Goal: Task Accomplishment & Management: Use online tool/utility

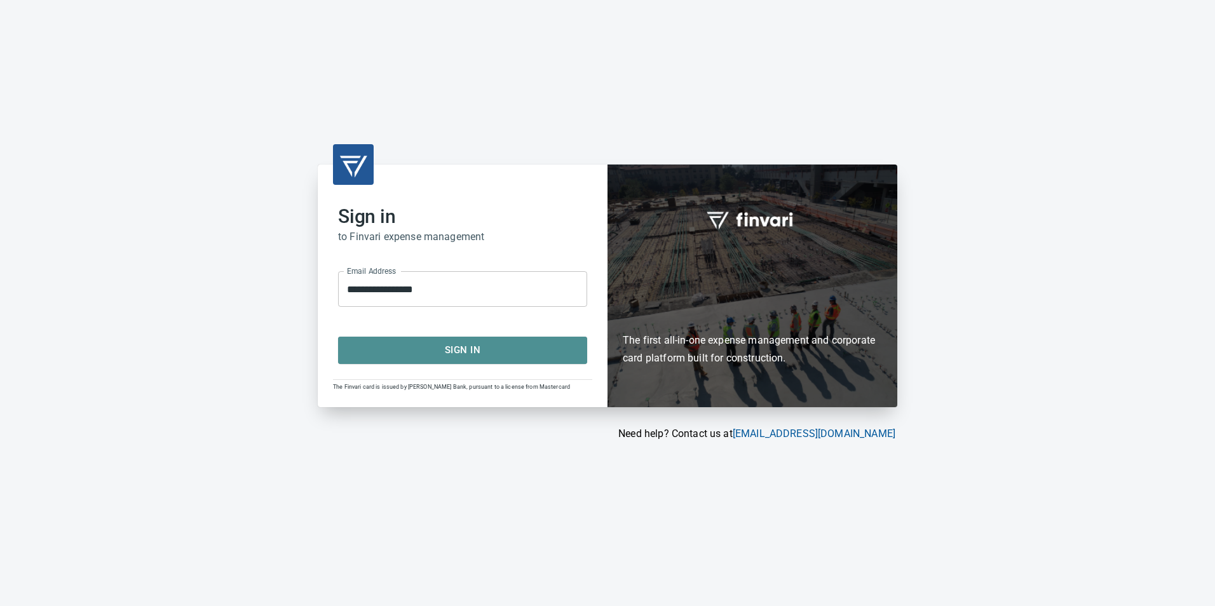
click at [418, 346] on span "Sign In" at bounding box center [462, 350] width 221 height 17
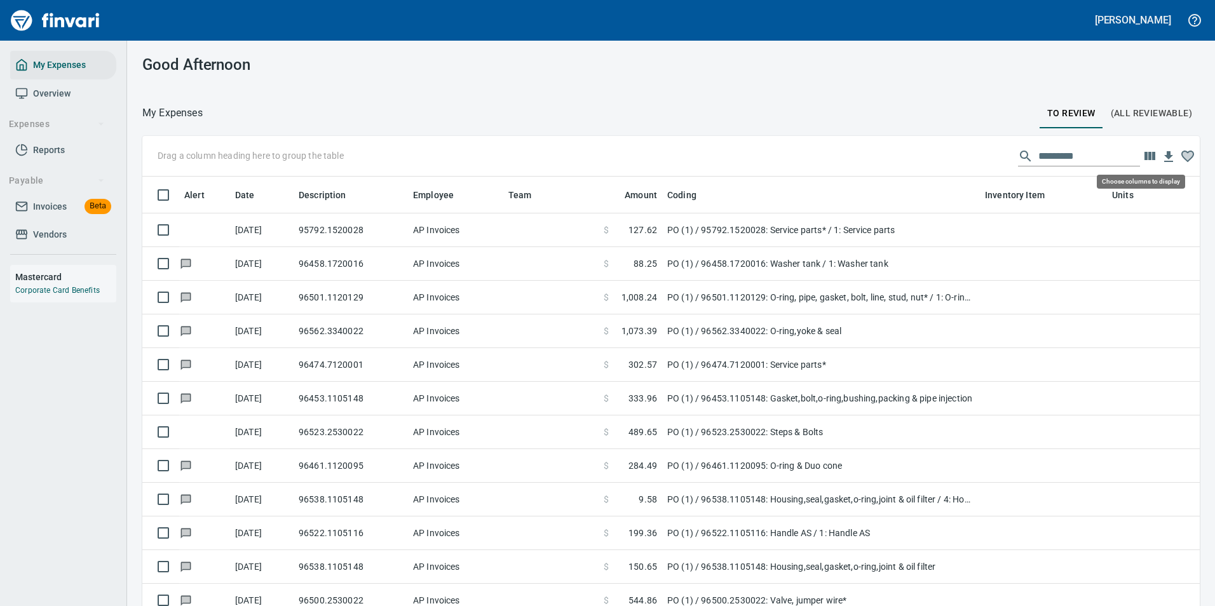
scroll to position [447, 1029]
click at [1144, 156] on icon "button" at bounding box center [1149, 156] width 11 height 8
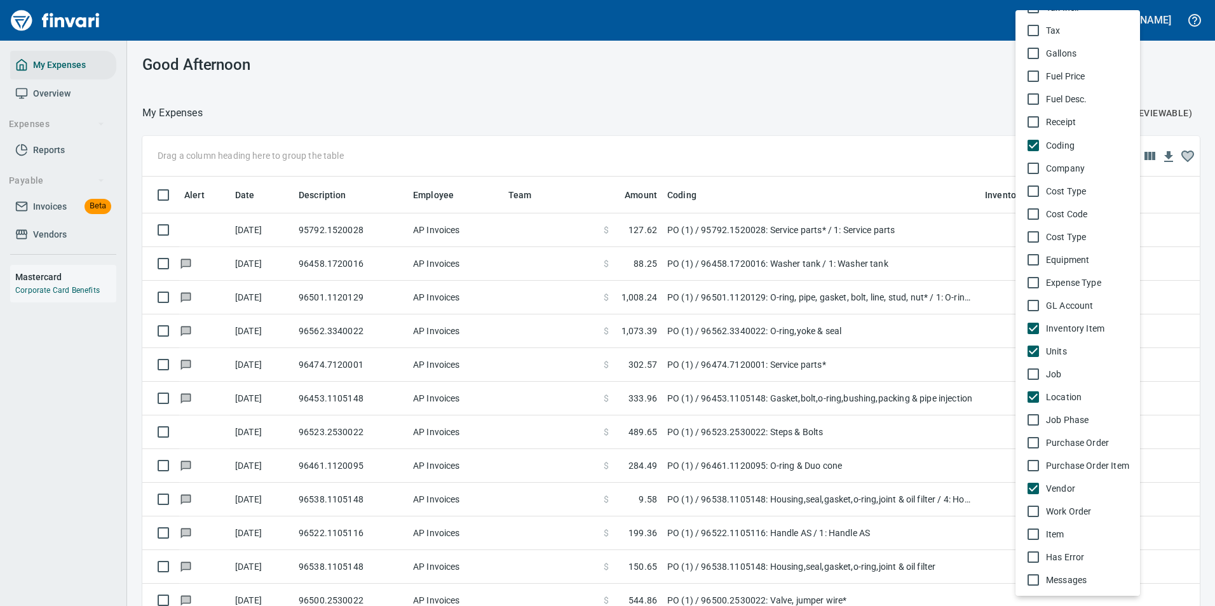
scroll to position [615, 0]
click at [824, 139] on div at bounding box center [607, 303] width 1215 height 606
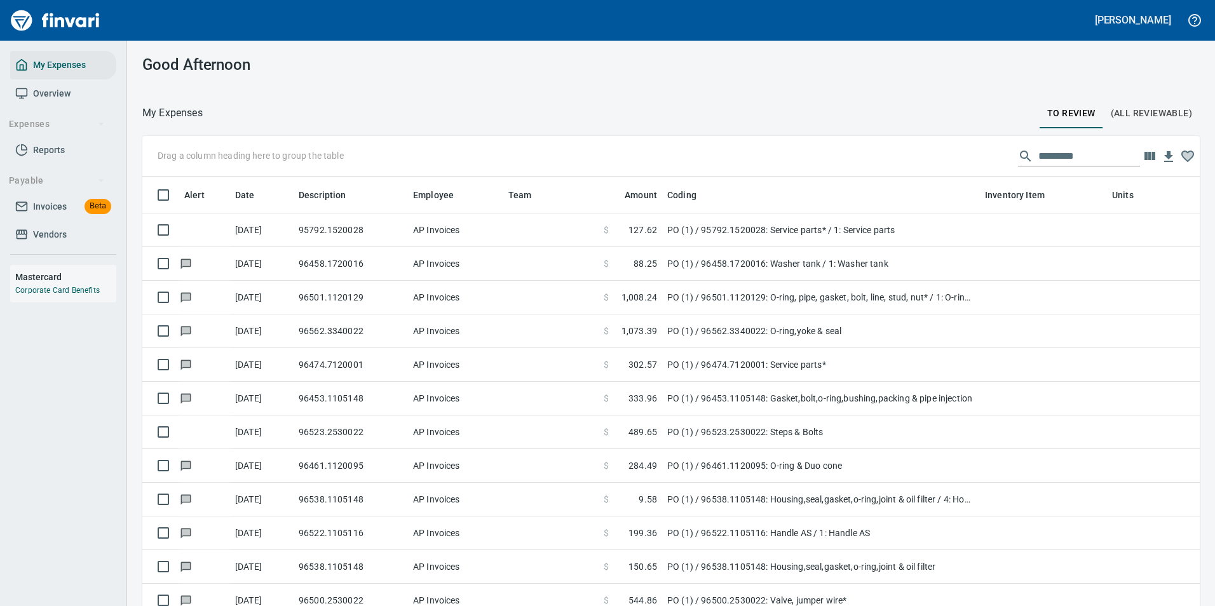
scroll to position [447, 1029]
click at [1144, 158] on icon "button" at bounding box center [1149, 156] width 11 height 8
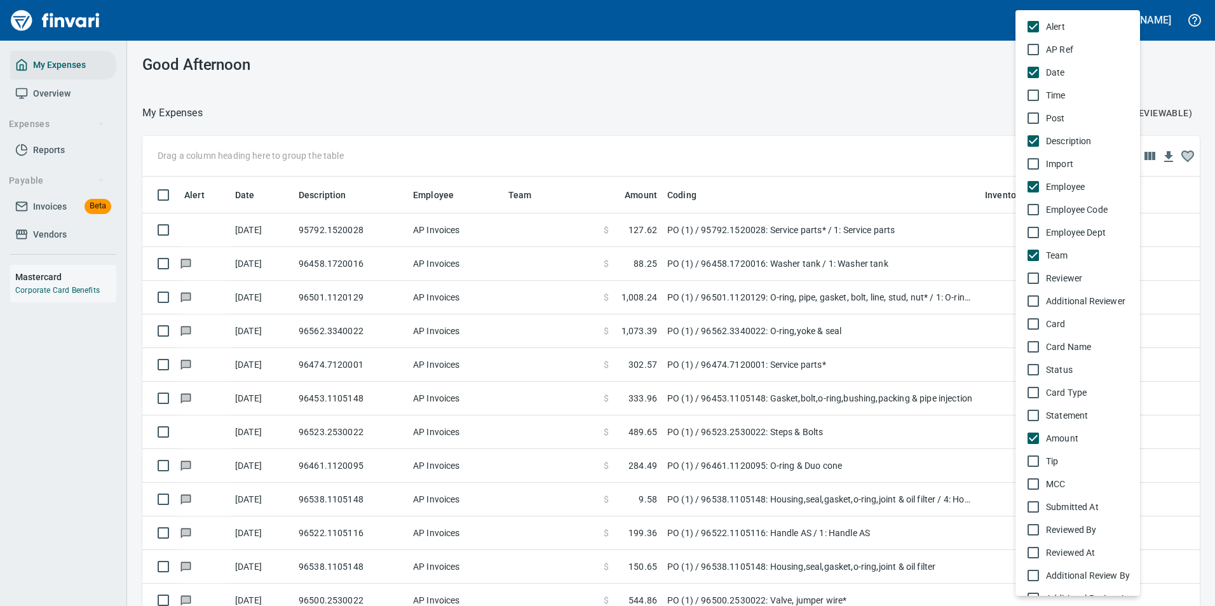
click at [934, 114] on div at bounding box center [607, 303] width 1215 height 606
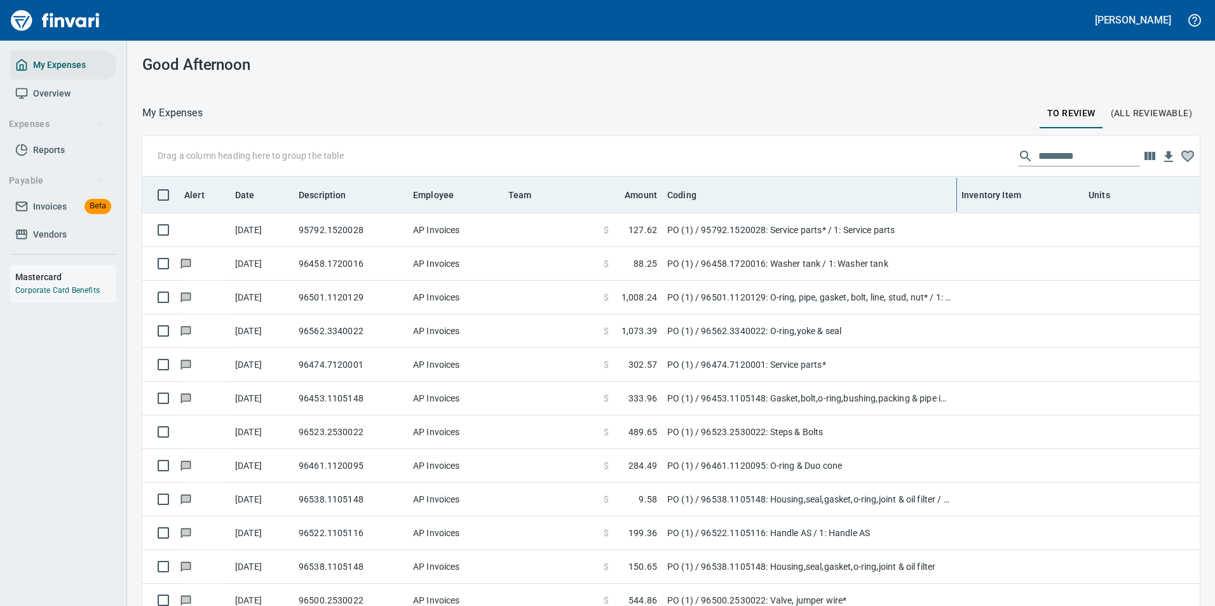
drag, startPoint x: 978, startPoint y: 191, endPoint x: 888, endPoint y: 192, distance: 89.6
click at [888, 192] on body "[PERSON_NAME] My Expenses Overview Expenses Reports Payable Invoices Beta Vendo…" at bounding box center [607, 303] width 1215 height 606
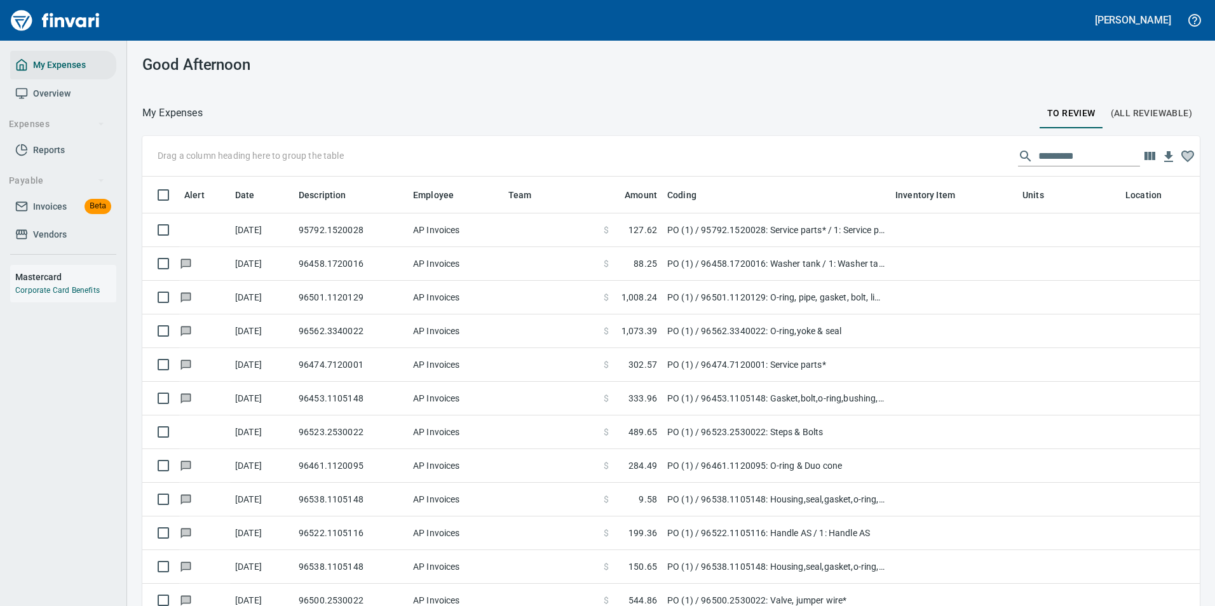
drag, startPoint x: 1144, startPoint y: 197, endPoint x: 1118, endPoint y: 198, distance: 26.7
click at [1118, 198] on body "[PERSON_NAME] My Expenses Overview Expenses Reports Payable Invoices Beta Vendo…" at bounding box center [607, 303] width 1215 height 606
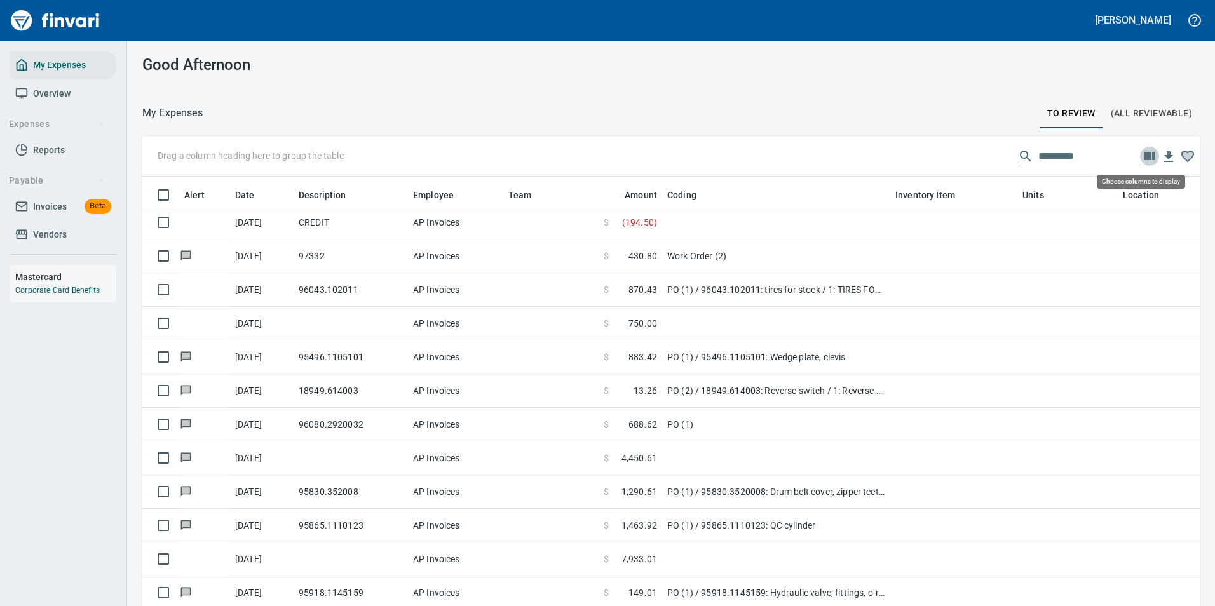
click at [1144, 160] on icon "button" at bounding box center [1149, 156] width 11 height 8
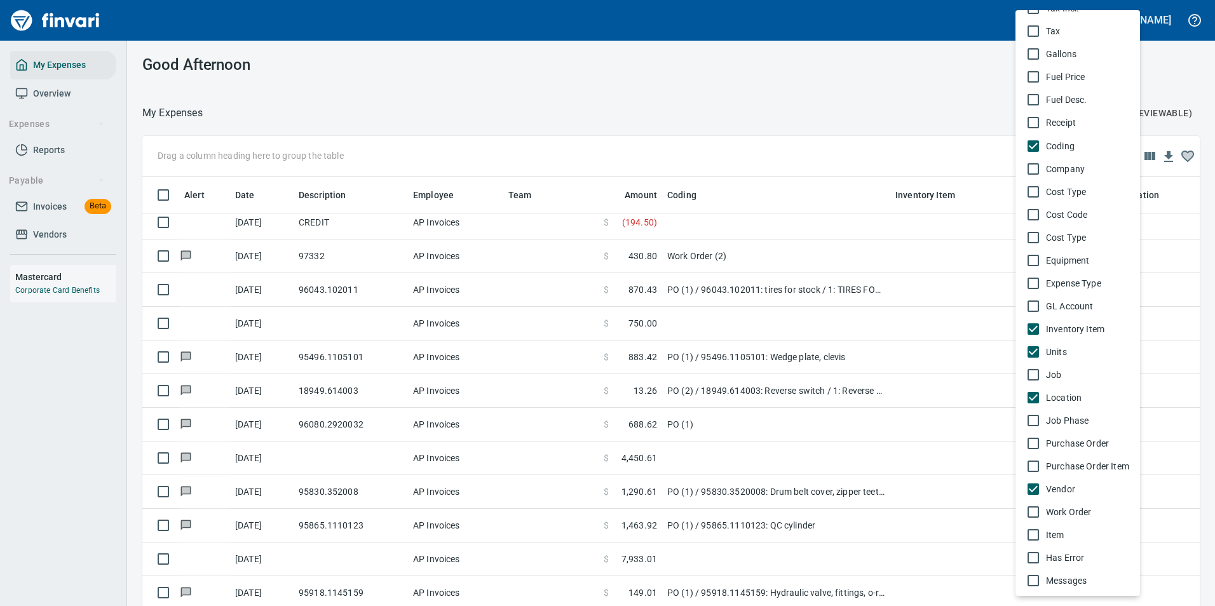
scroll to position [615, 0]
click at [1069, 478] on li "Vendor" at bounding box center [1077, 488] width 125 height 23
click at [1066, 487] on span "Vendor" at bounding box center [1088, 488] width 84 height 13
click at [860, 149] on div at bounding box center [607, 303] width 1215 height 606
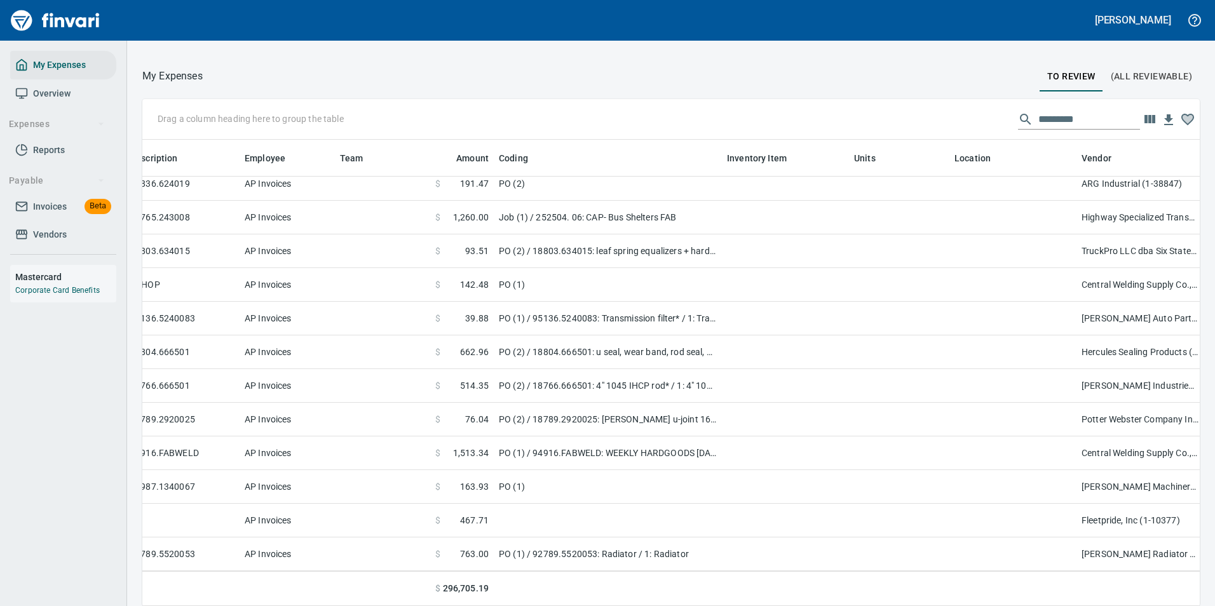
scroll to position [7565, 192]
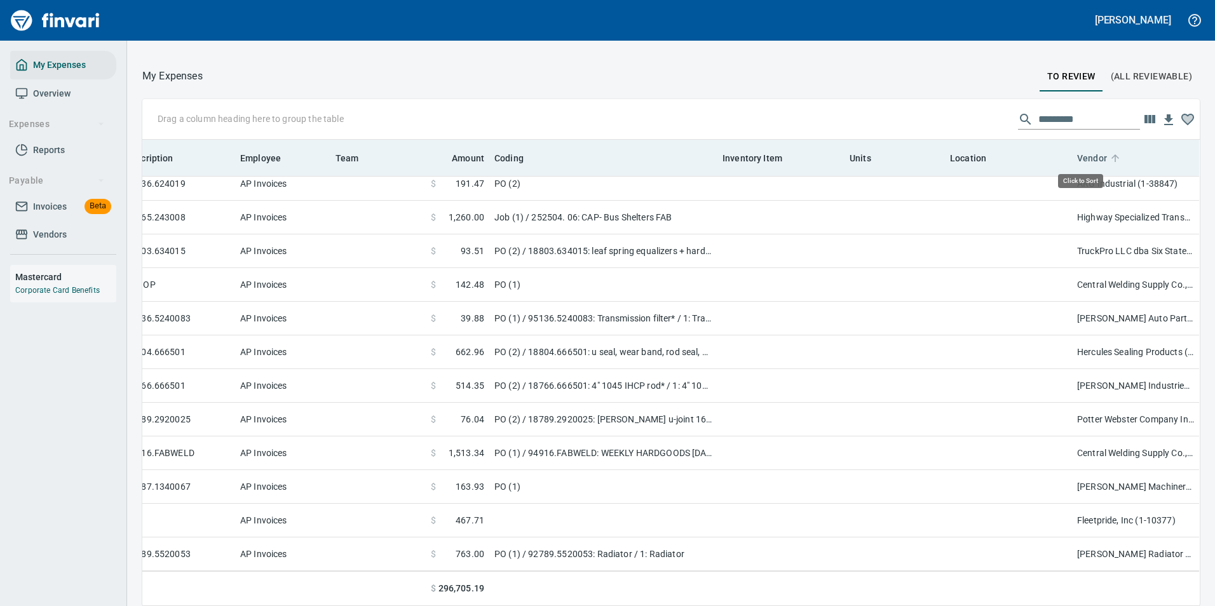
click at [1110, 156] on icon at bounding box center [1115, 158] width 11 height 11
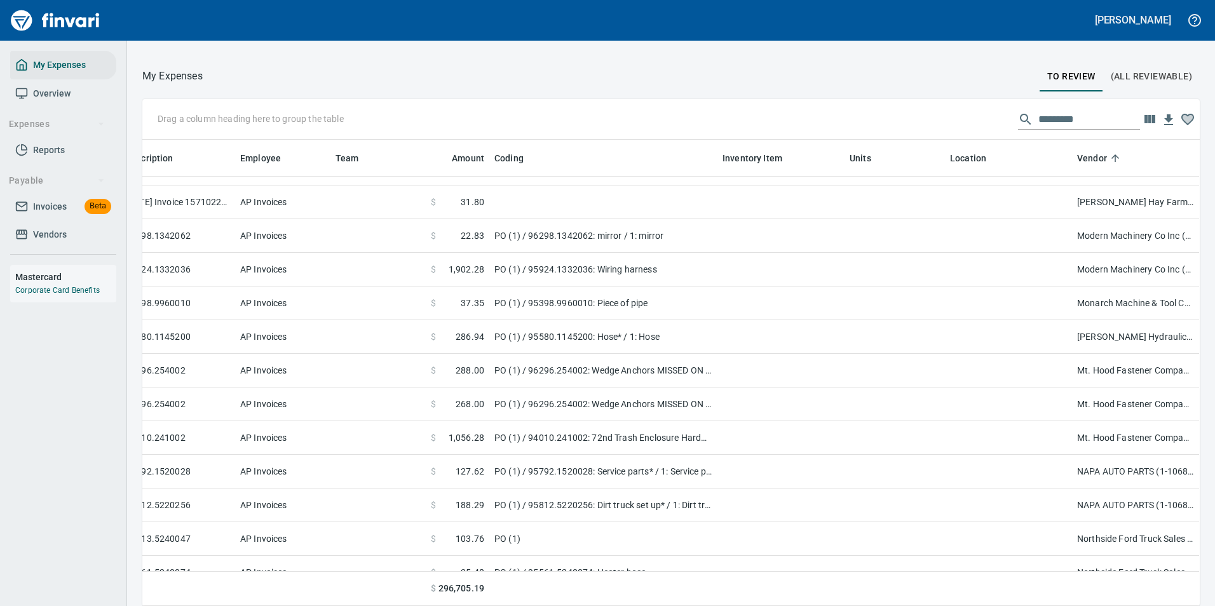
scroll to position [2990, 187]
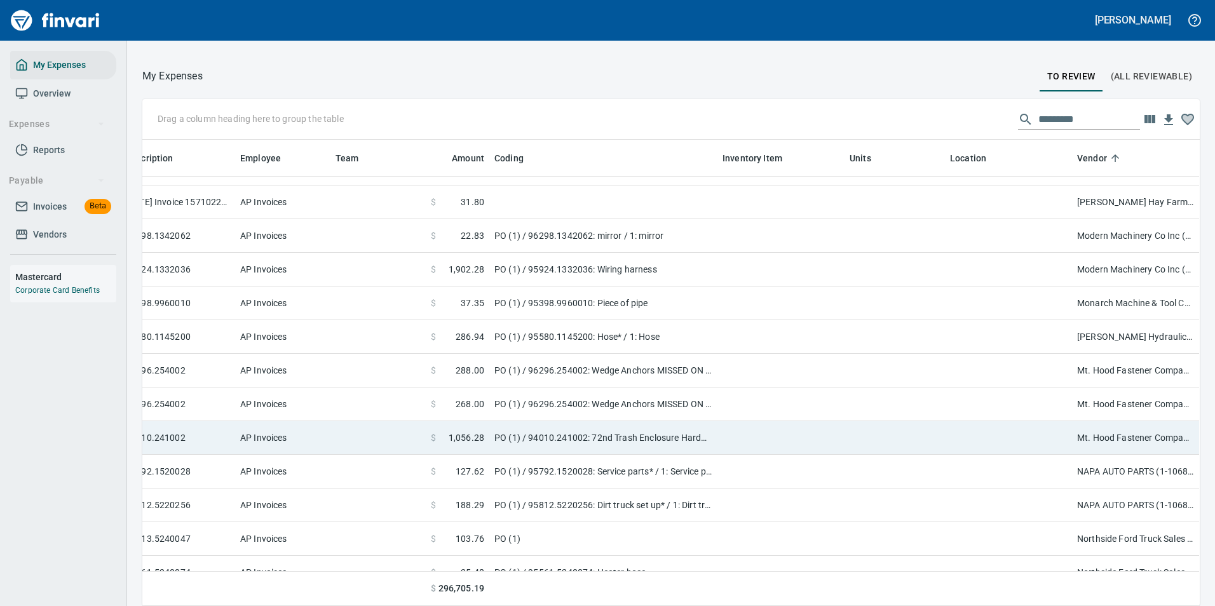
click at [562, 437] on td "PO (1) / 94010.241002: 72nd Trash Enclosure Hardware / 1: Hardware for Struc St…" at bounding box center [603, 438] width 228 height 34
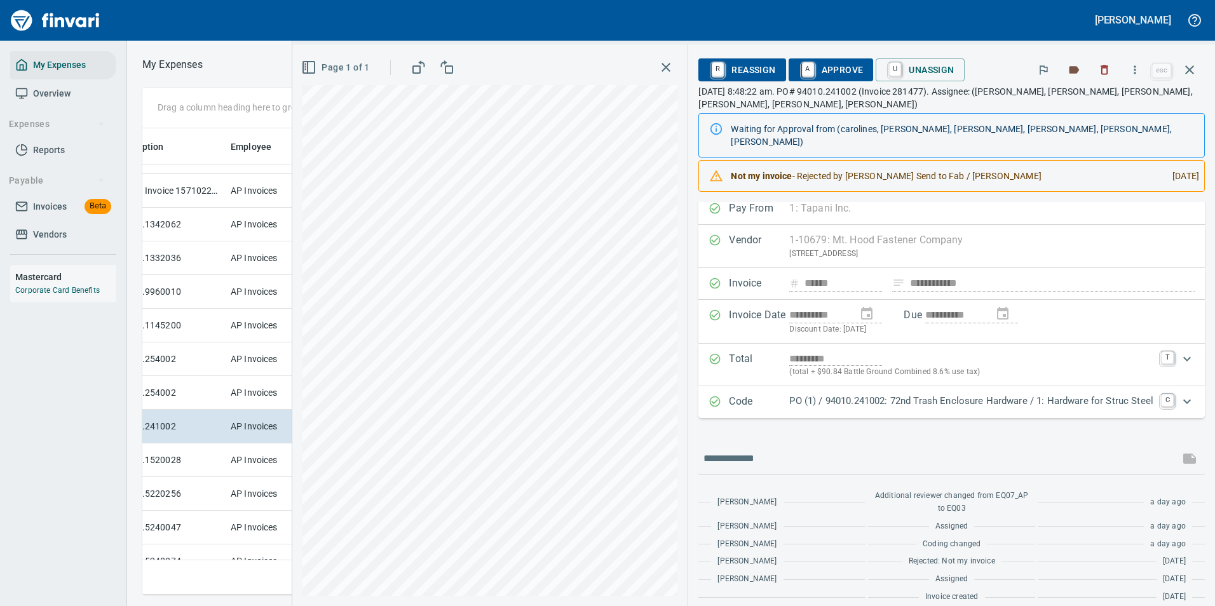
scroll to position [447, 721]
click at [1071, 394] on p "PO (1) / 94010.241002: 72nd Trash Enclosure Hardware / 1: Hardware for Struc St…" at bounding box center [971, 401] width 364 height 15
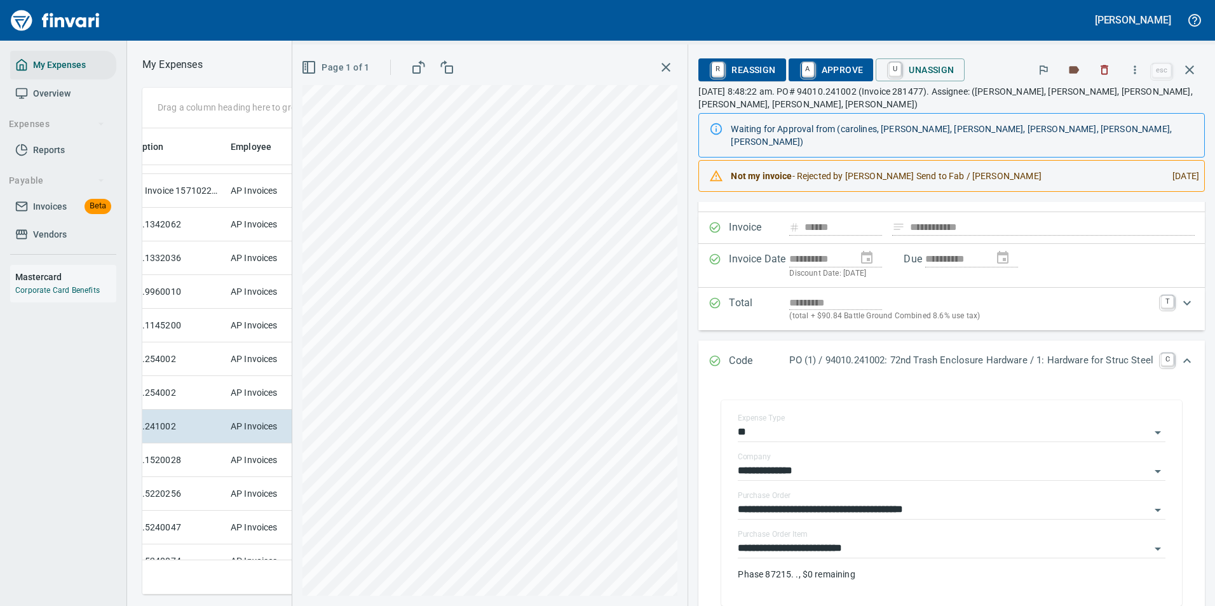
scroll to position [200, 0]
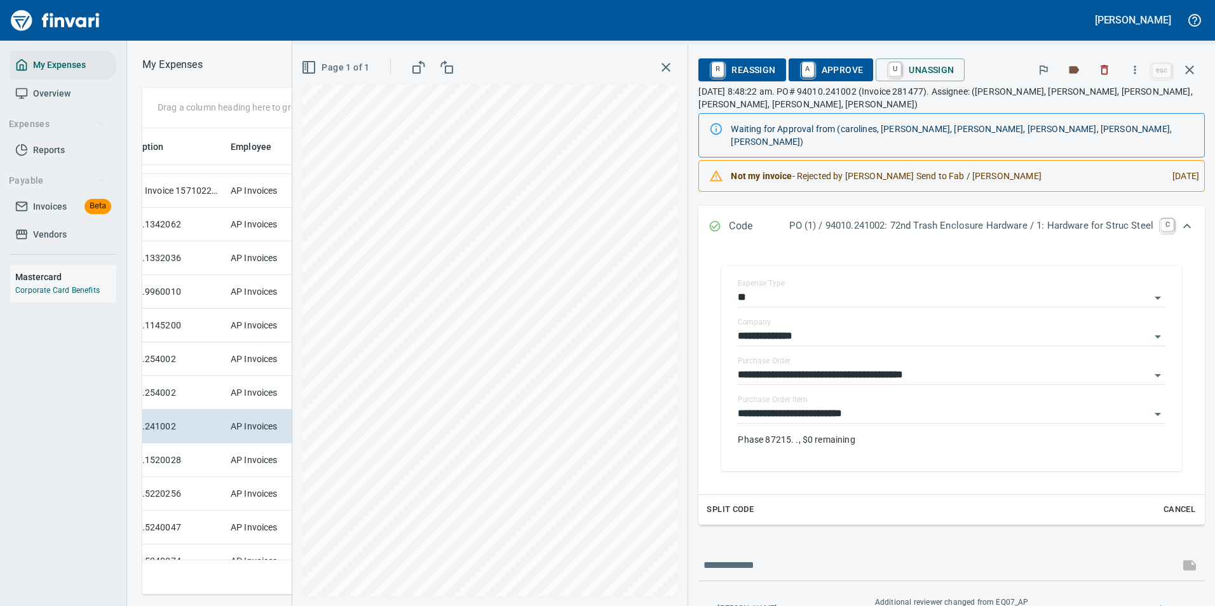
click at [1191, 213] on div "Expand" at bounding box center [1187, 226] width 31 height 31
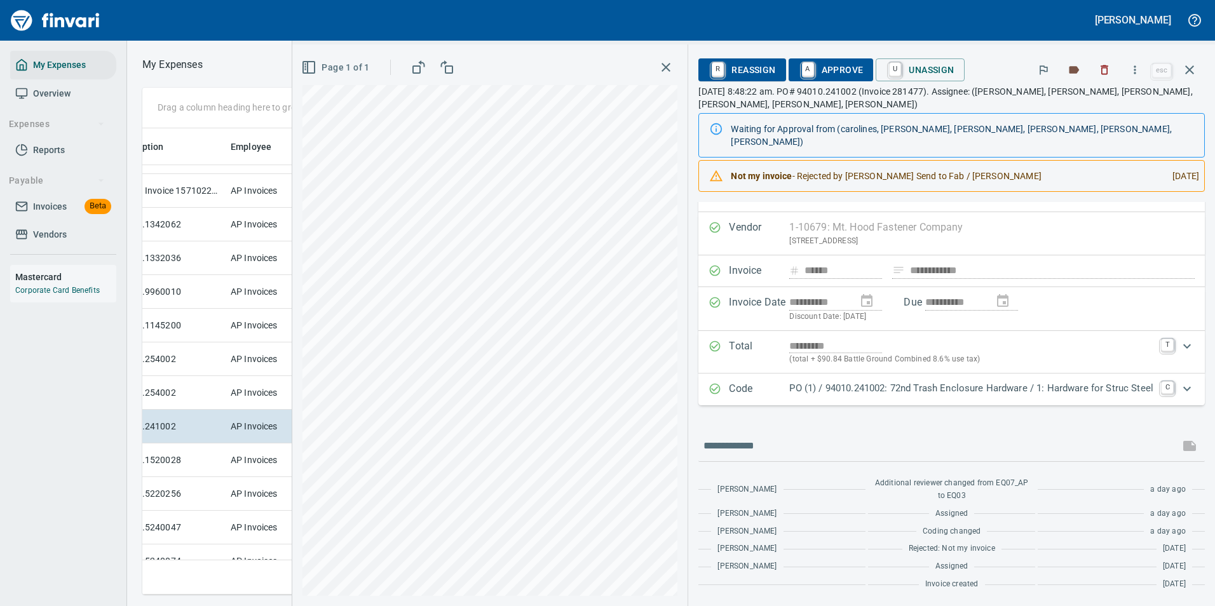
scroll to position [9, 0]
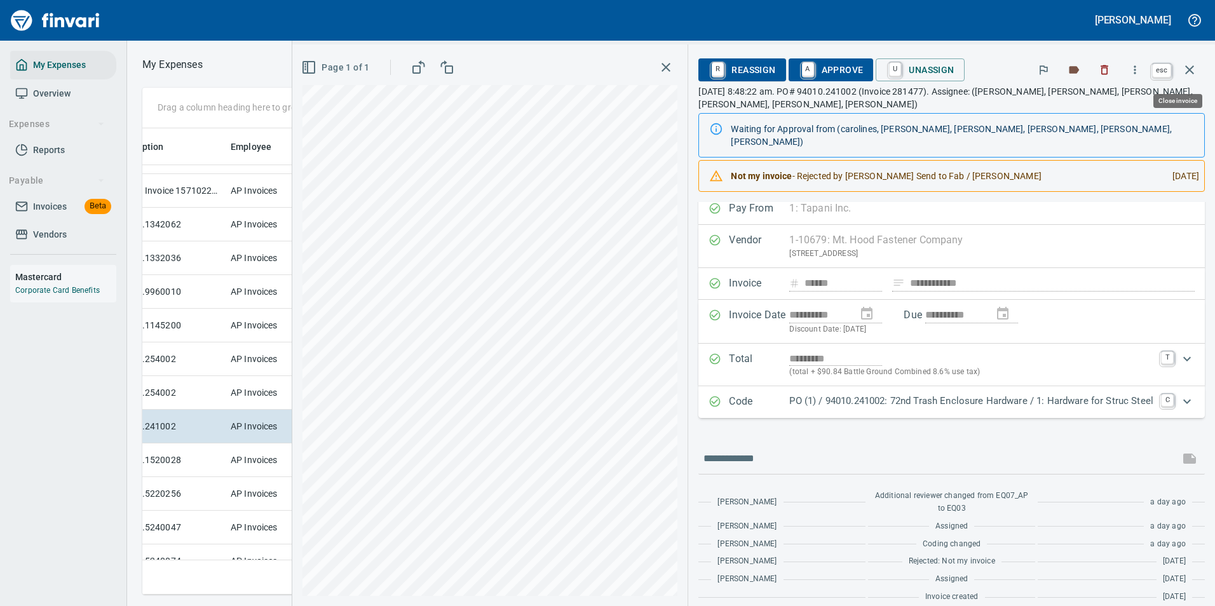
click at [1188, 69] on icon "button" at bounding box center [1189, 69] width 9 height 9
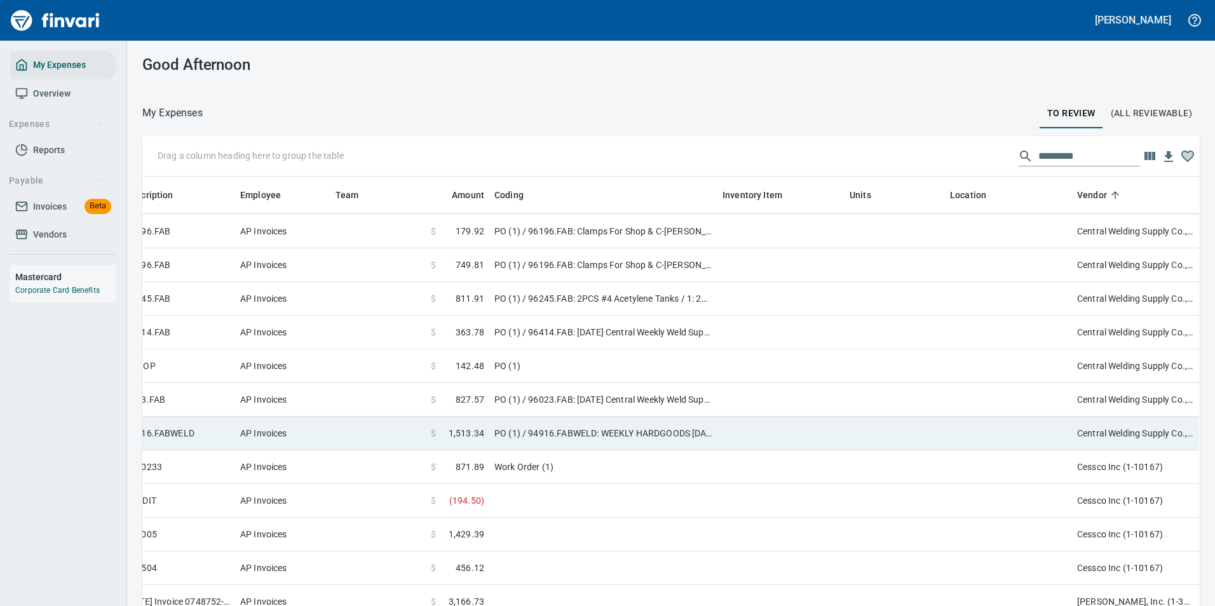
scroll to position [956, 182]
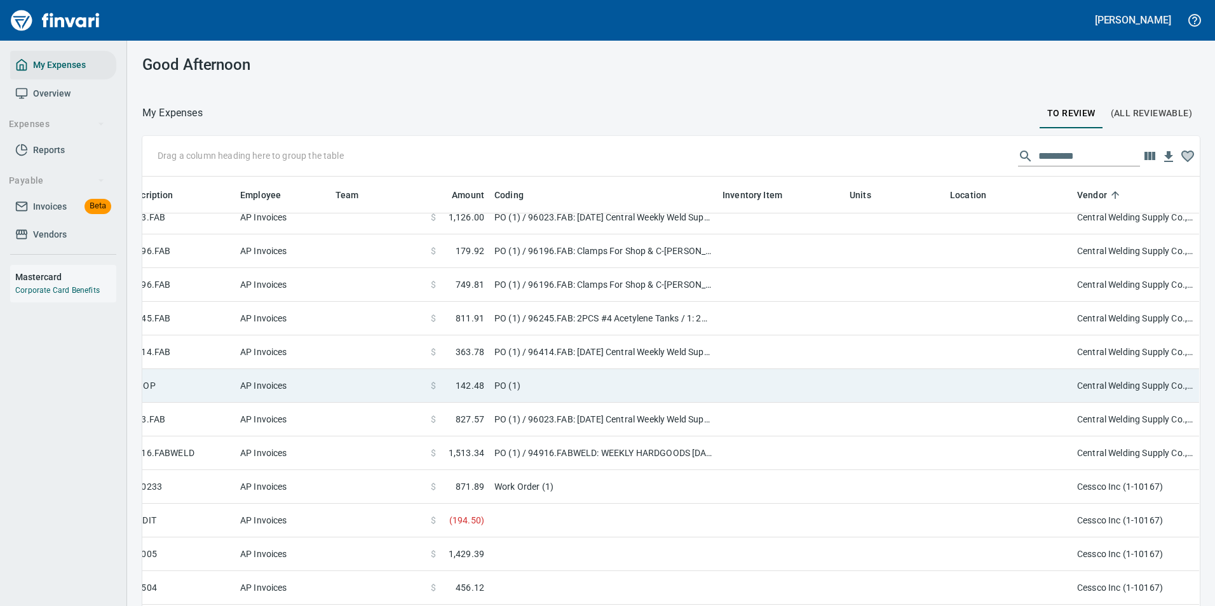
click at [465, 391] on td "$ 142.48" at bounding box center [458, 386] width 64 height 34
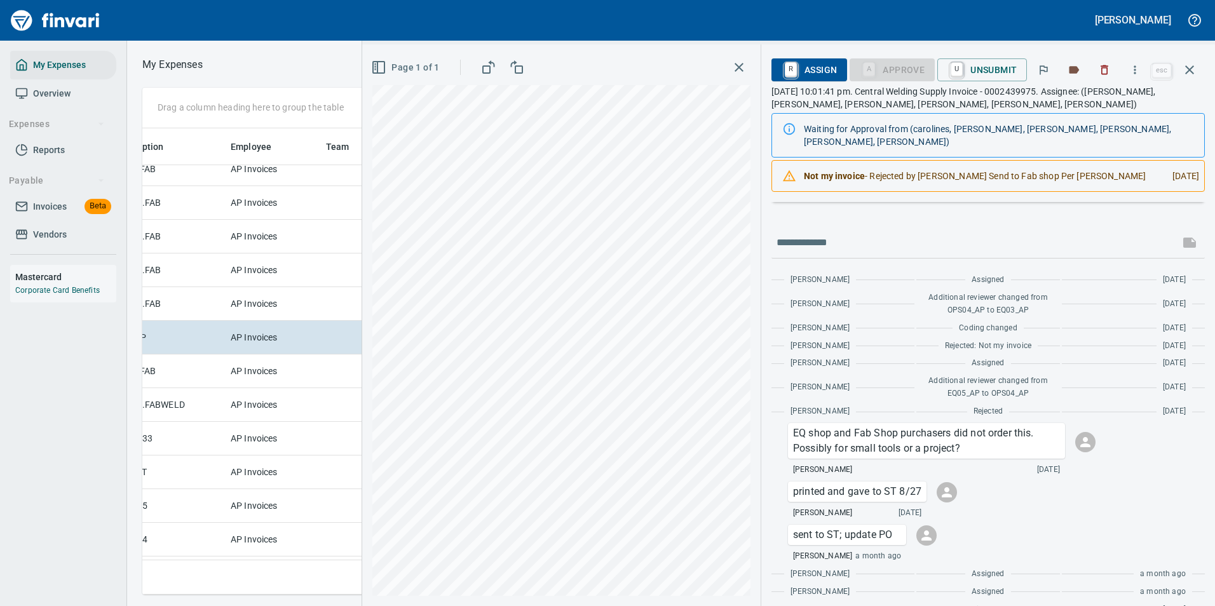
scroll to position [225, 0]
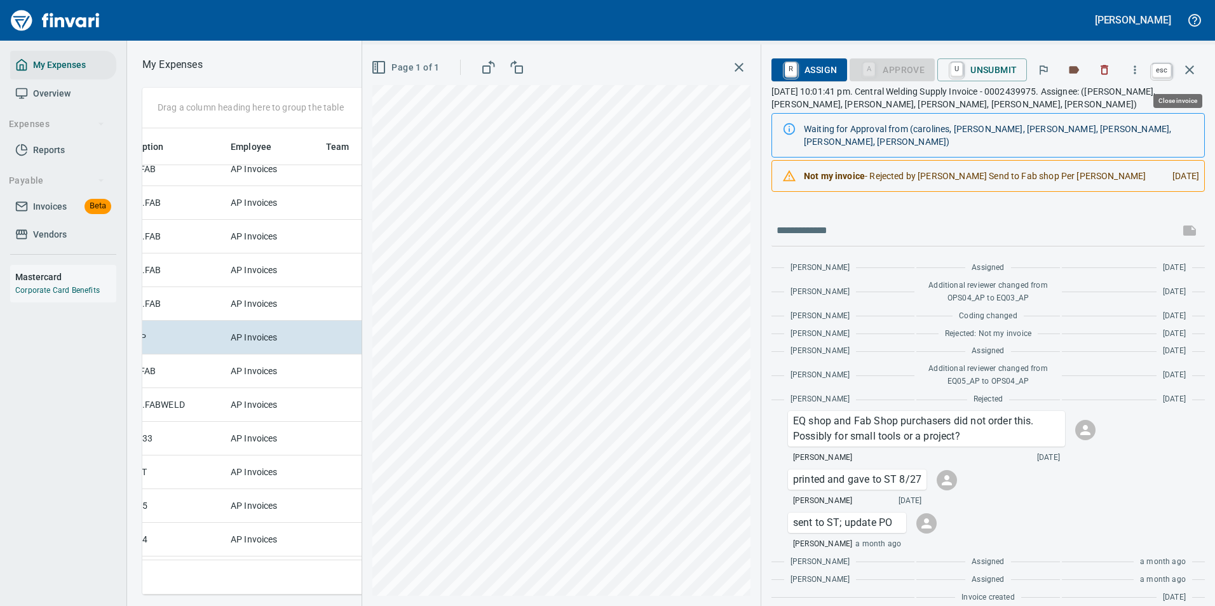
click at [1187, 67] on icon "button" at bounding box center [1189, 69] width 9 height 9
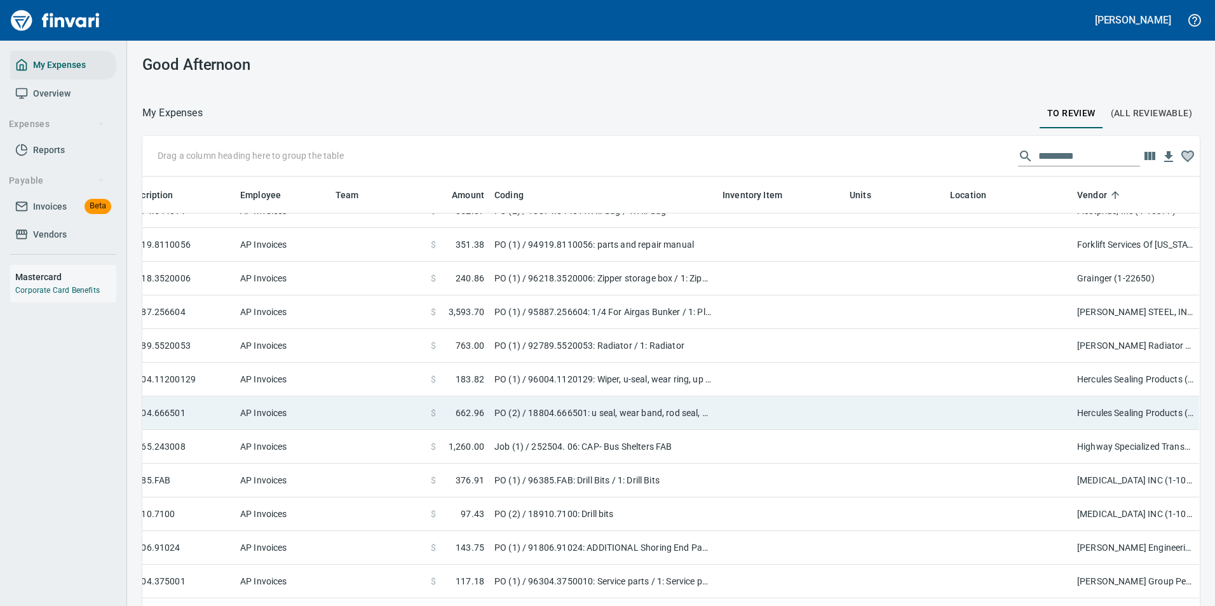
scroll to position [2164, 182]
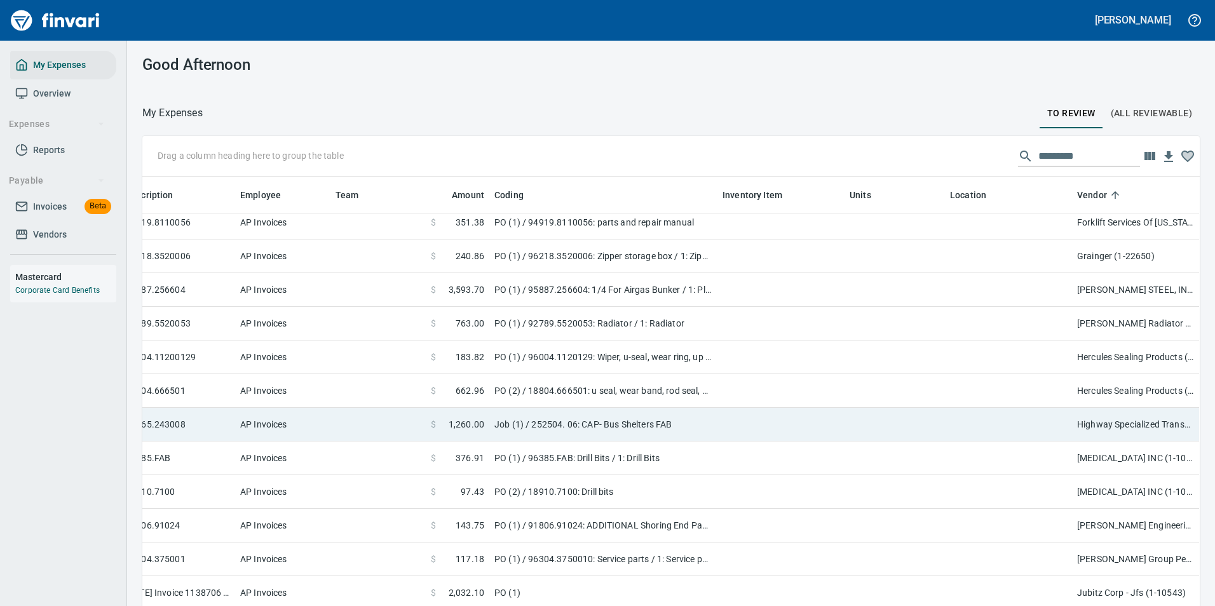
click at [311, 426] on td "AP Invoices" at bounding box center [282, 425] width 95 height 34
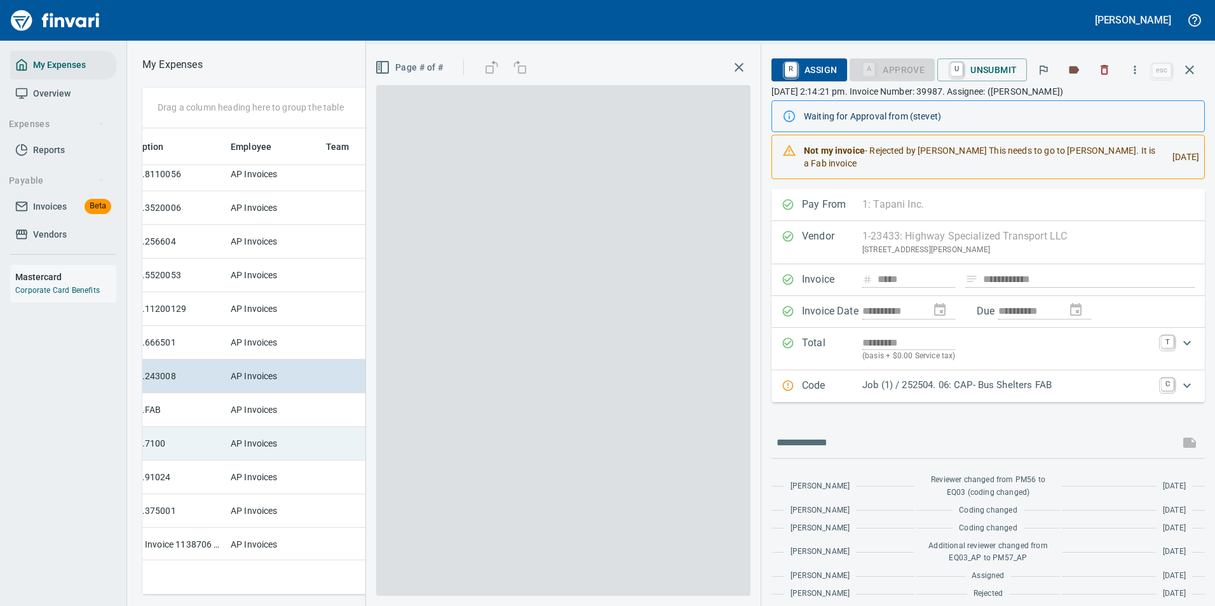
scroll to position [447, 721]
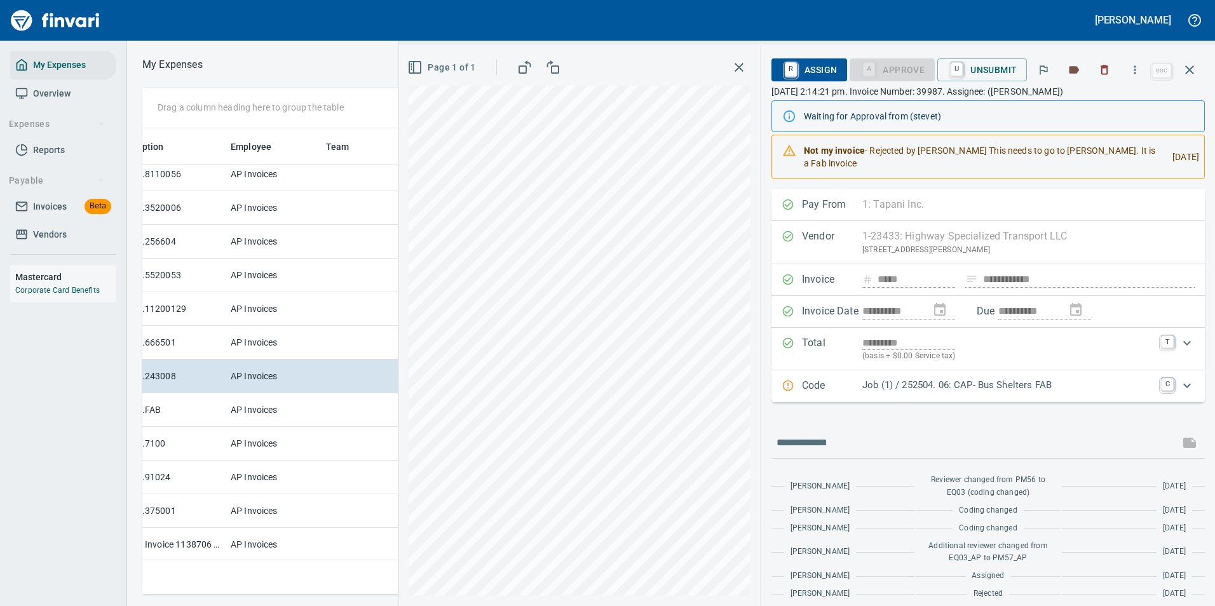
click at [946, 390] on p "Job (1) / 252504. 06: CAP- Bus Shelters FAB" at bounding box center [1007, 385] width 291 height 15
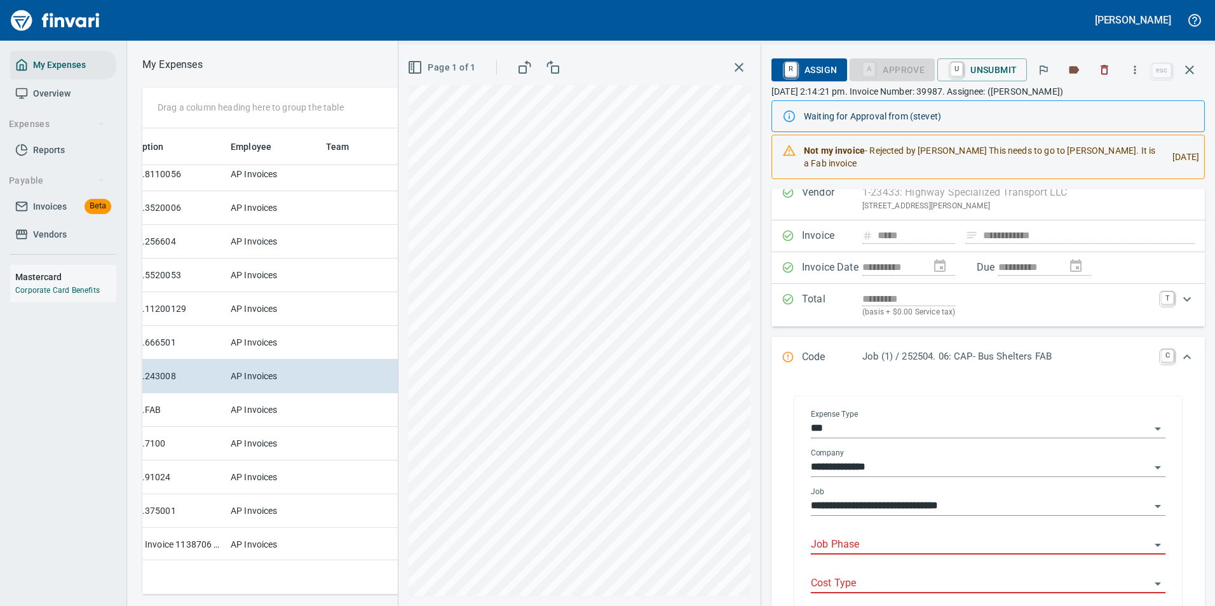
scroll to position [64, 0]
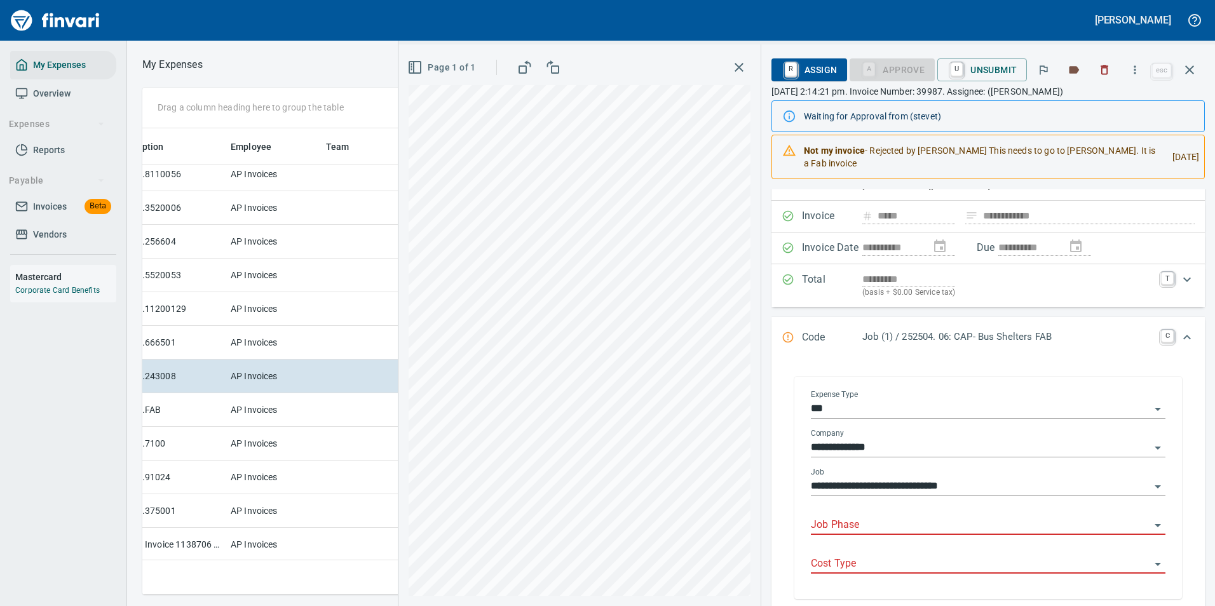
click at [848, 411] on input "***" at bounding box center [980, 409] width 339 height 18
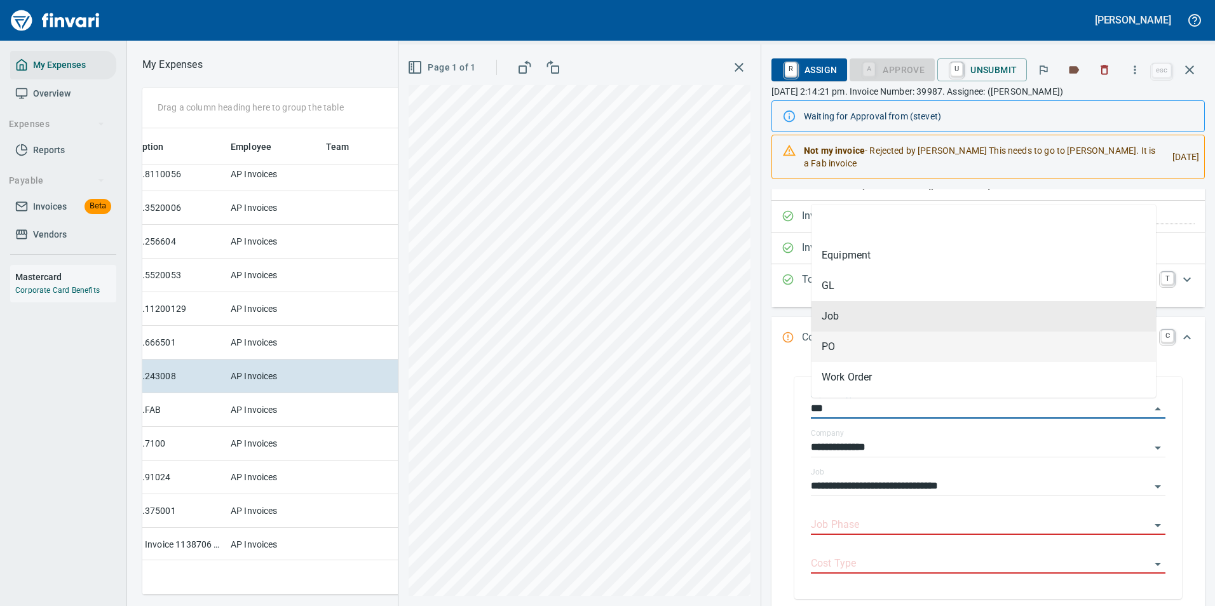
click at [839, 346] on li "PO" at bounding box center [983, 347] width 344 height 31
type input "**"
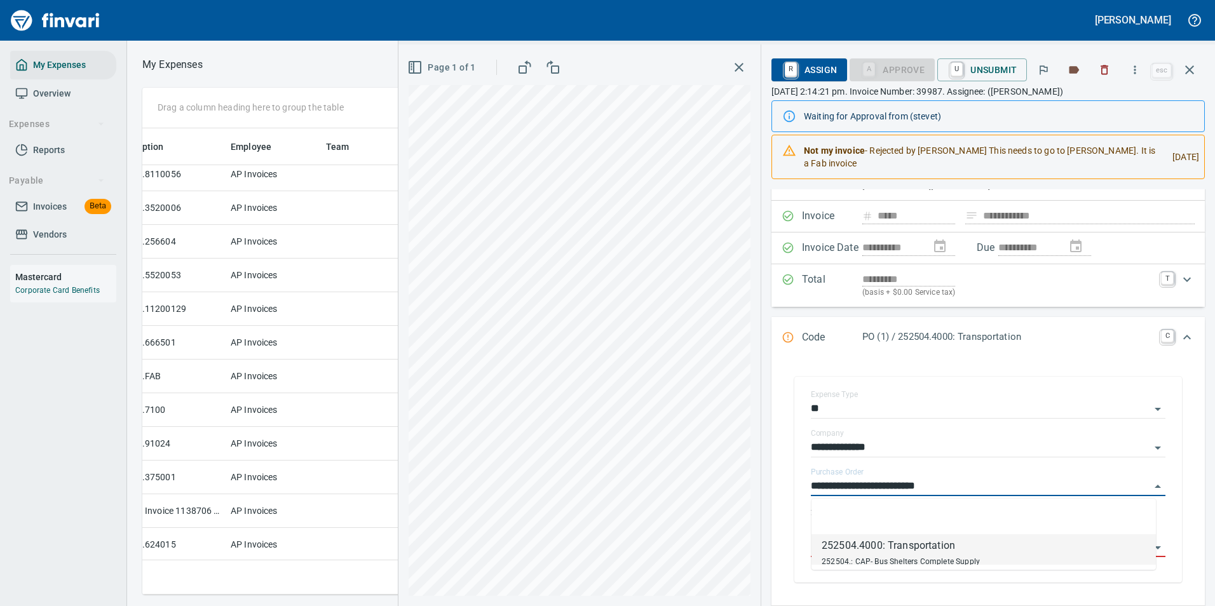
drag, startPoint x: 976, startPoint y: 489, endPoint x: 789, endPoint y: 486, distance: 186.9
click at [791, 486] on div "**********" at bounding box center [988, 479] width 413 height 231
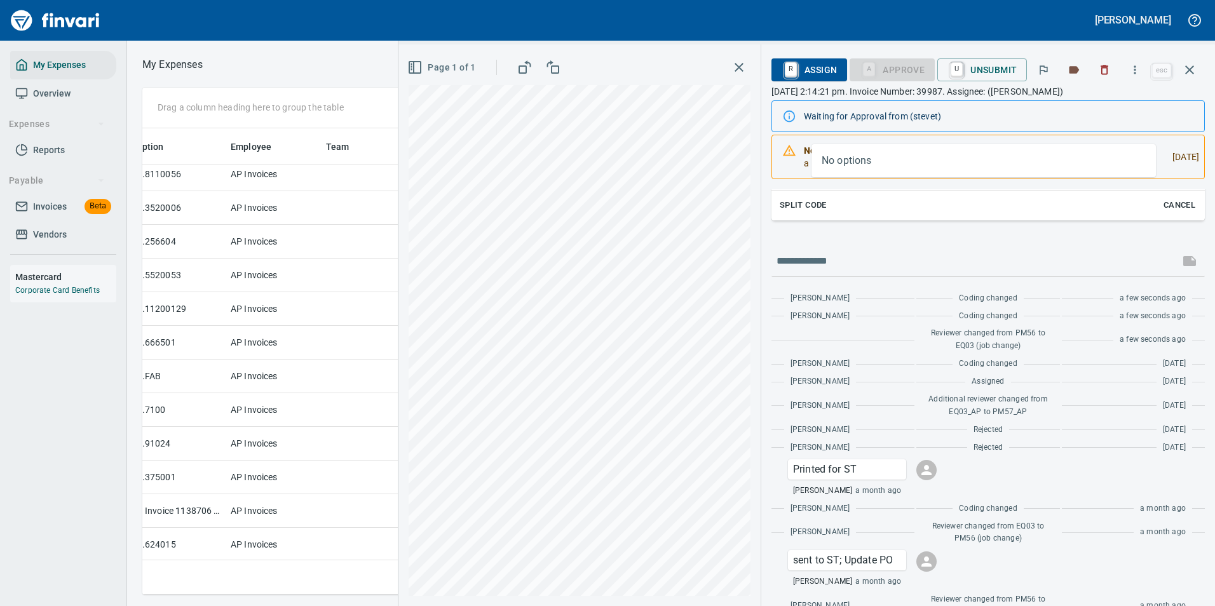
scroll to position [0, 0]
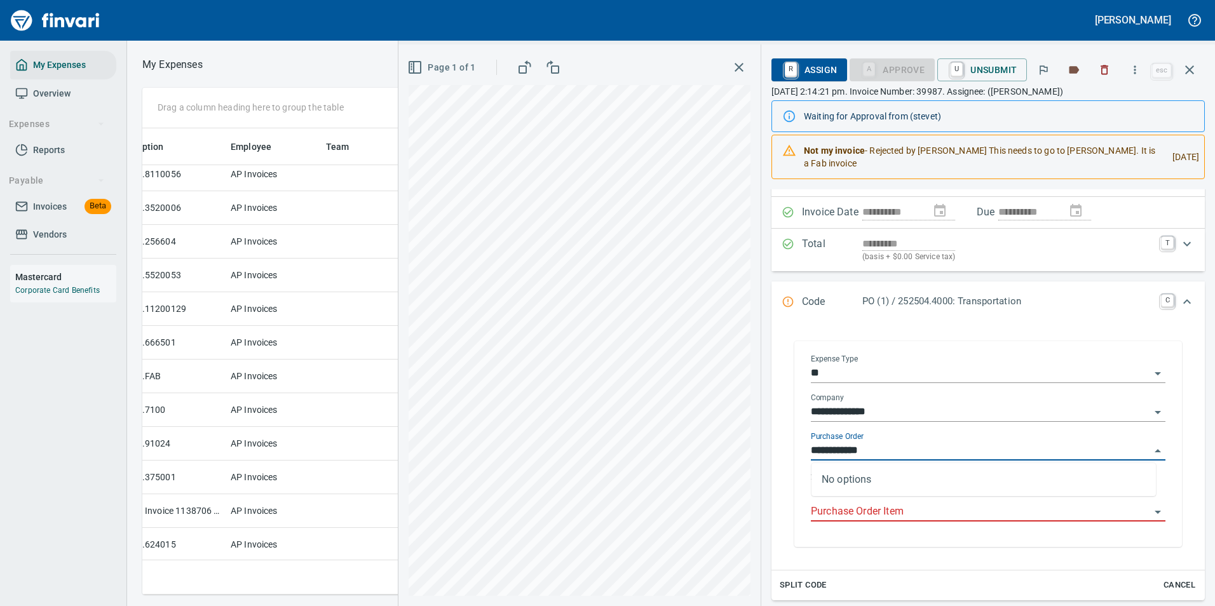
drag, startPoint x: 902, startPoint y: 449, endPoint x: 797, endPoint y: 442, distance: 105.1
click at [797, 442] on div "**********" at bounding box center [988, 444] width 388 height 206
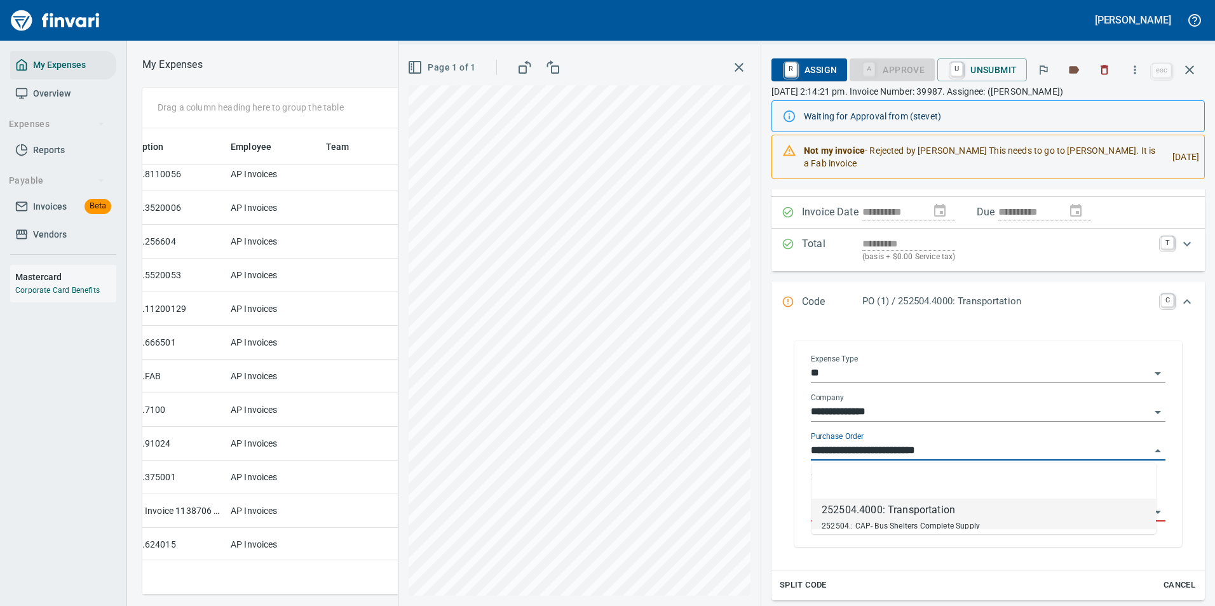
click at [954, 447] on input "**********" at bounding box center [980, 451] width 339 height 18
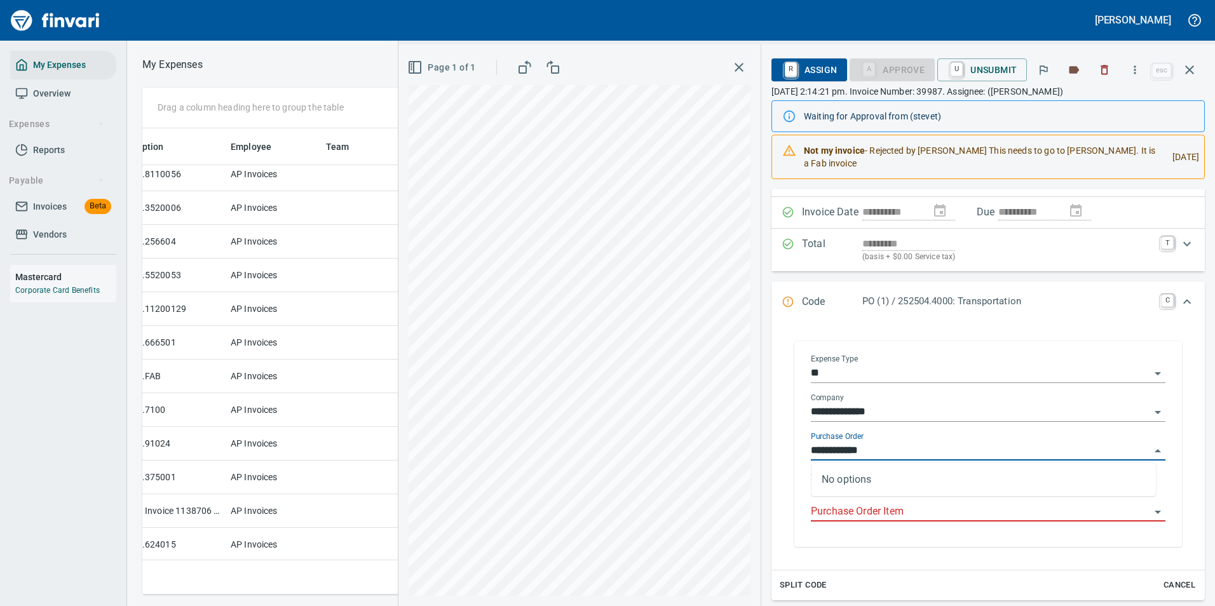
type input "**********"
click at [864, 508] on input "Purchase Order Item" at bounding box center [980, 512] width 339 height 18
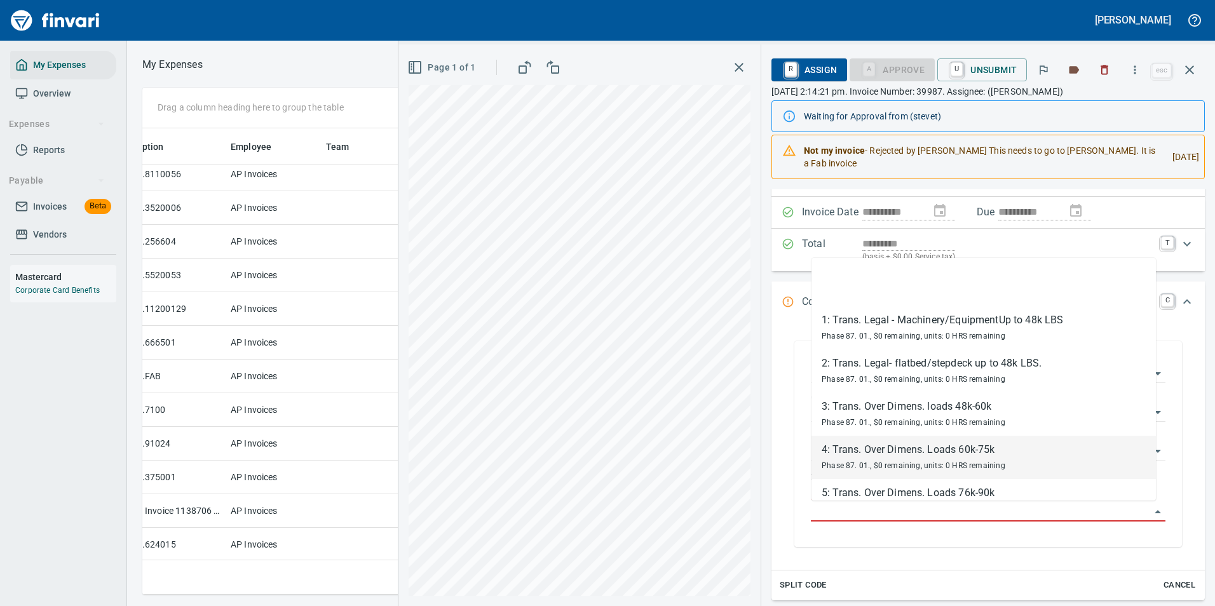
click at [779, 451] on div "**********" at bounding box center [987, 446] width 433 height 247
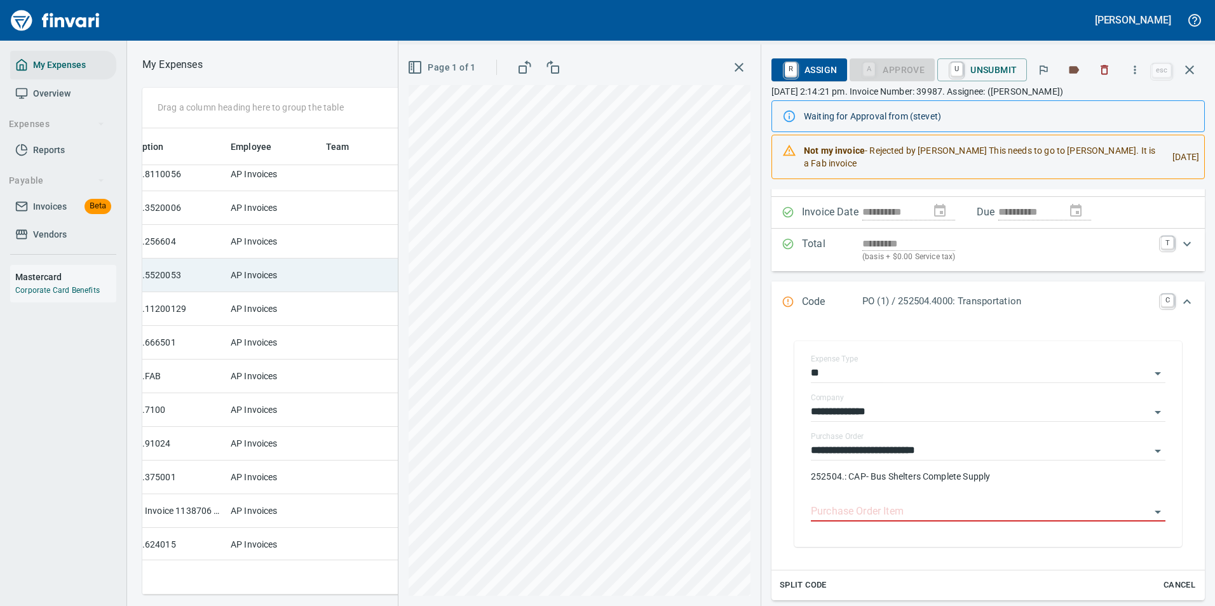
scroll to position [56, 0]
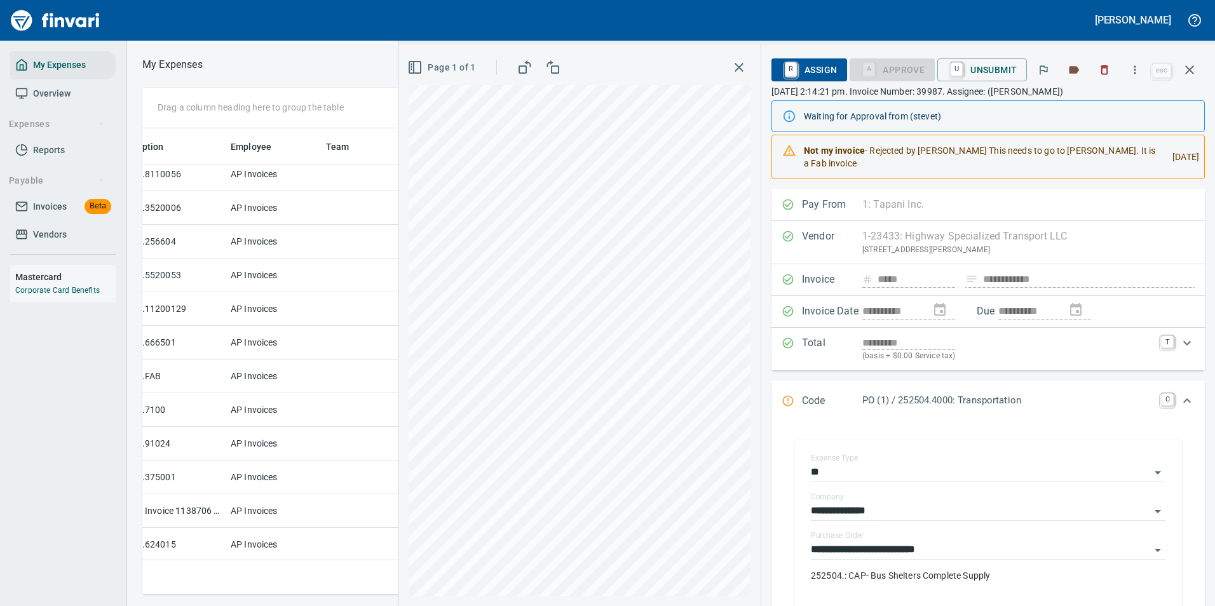
click at [1070, 241] on div "Vendor 1-23433: Highway Specialized Transport LLC [STREET_ADDRESS][PERSON_NAME]…" at bounding box center [987, 242] width 433 height 43
drag, startPoint x: 921, startPoint y: 235, endPoint x: 855, endPoint y: 235, distance: 66.1
click at [917, 235] on div "Vendor 1-23433: Highway Specialized Transport LLC [STREET_ADDRESS][PERSON_NAME]…" at bounding box center [987, 242] width 433 height 43
click at [817, 237] on div "Vendor 1-23433: Highway Specialized Transport LLC [STREET_ADDRESS][PERSON_NAME]…" at bounding box center [987, 242] width 433 height 43
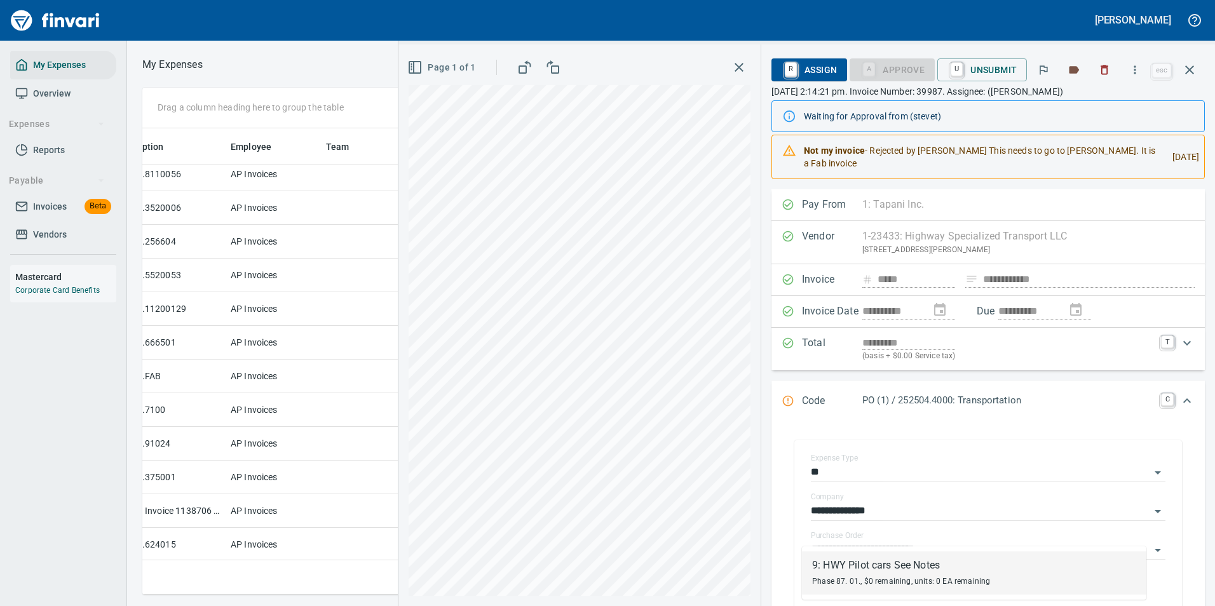
click at [995, 246] on div "Vendor 1-23433: Highway Specialized Transport LLC [STREET_ADDRESS][PERSON_NAME]…" at bounding box center [987, 242] width 433 height 43
click at [990, 243] on div "Vendor 1-23433: Highway Specialized Transport LLC [STREET_ADDRESS][PERSON_NAME]…" at bounding box center [987, 242] width 433 height 43
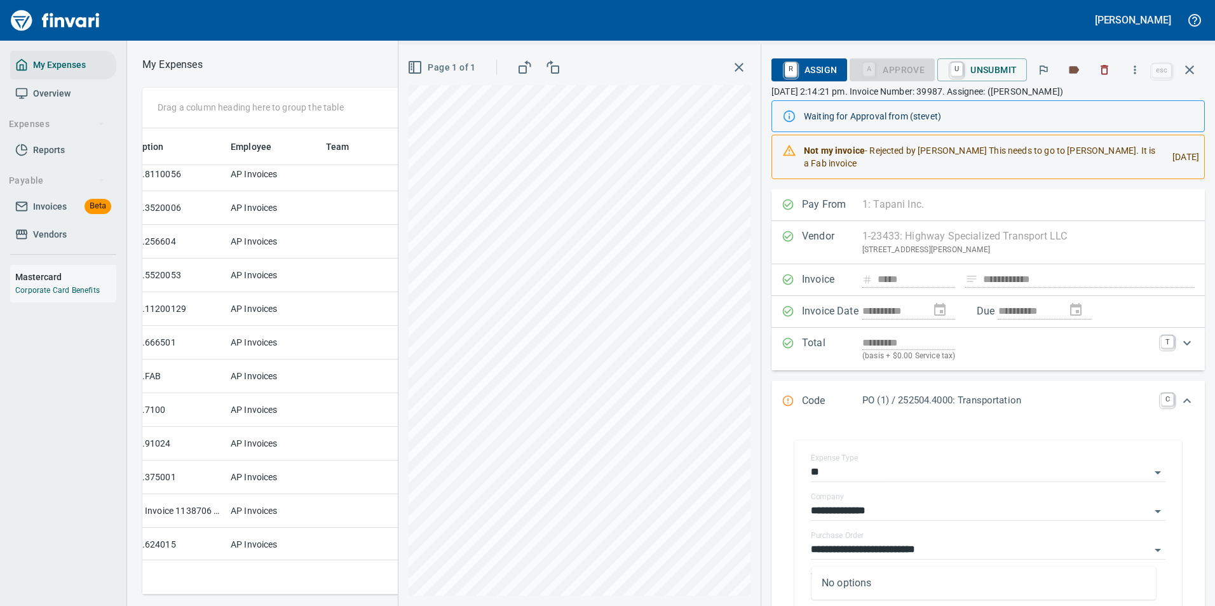
type input "*******"
